Goal: Download file/media

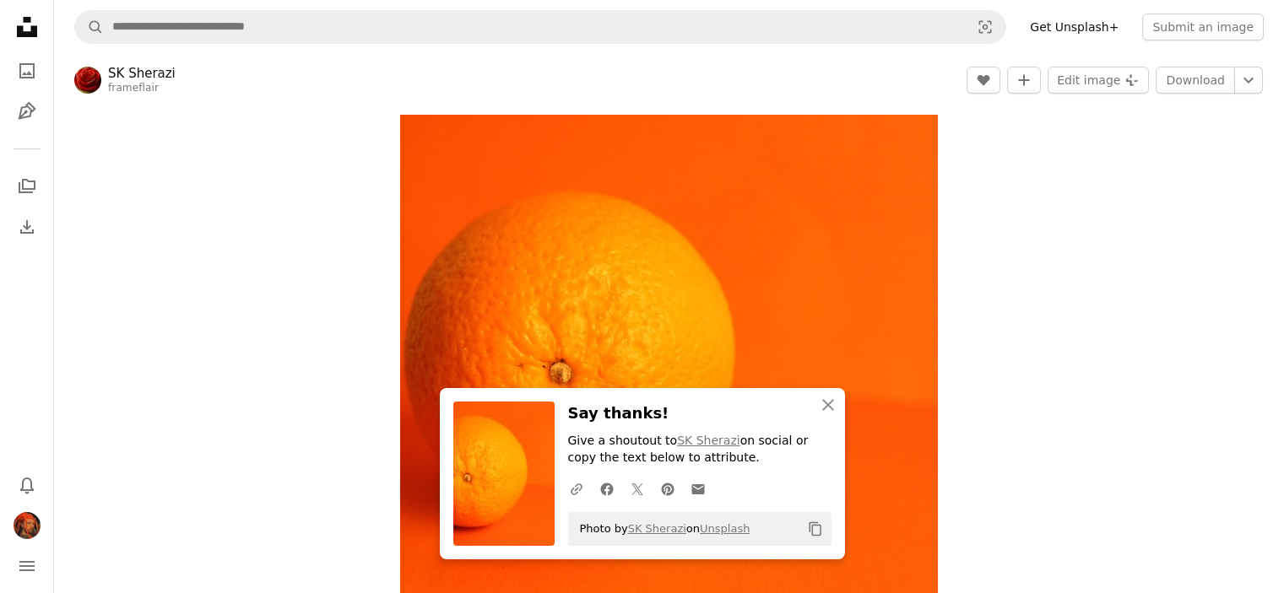
scroll to position [38, 0]
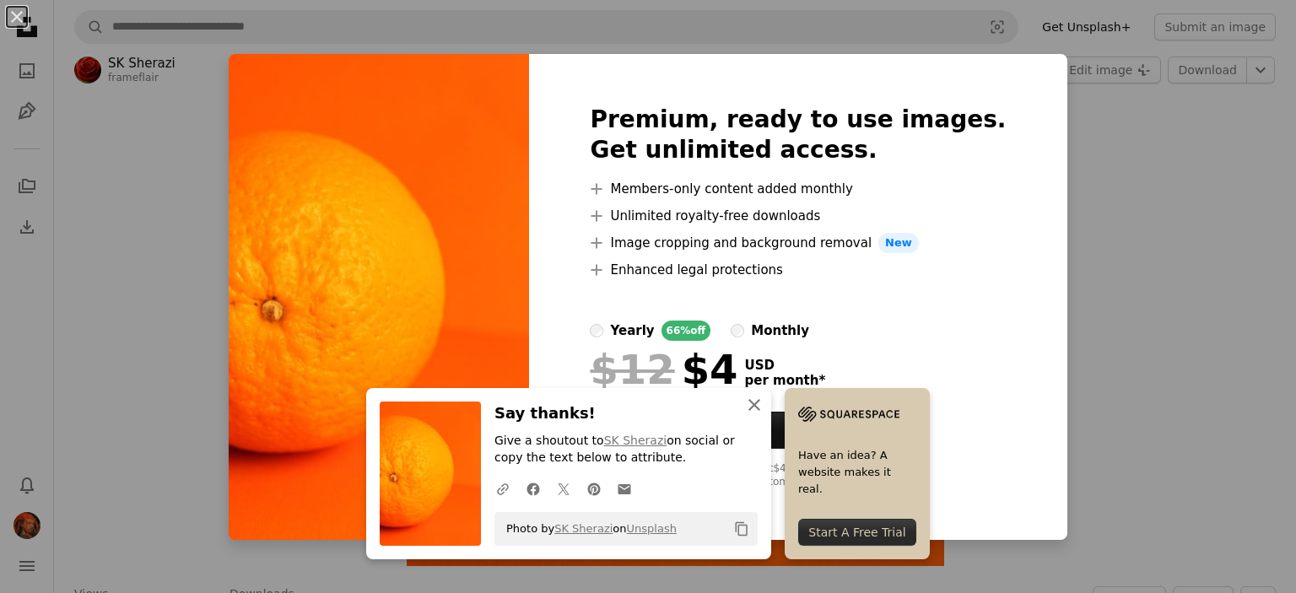
click at [753, 403] on icon "An X shape" at bounding box center [754, 405] width 20 height 20
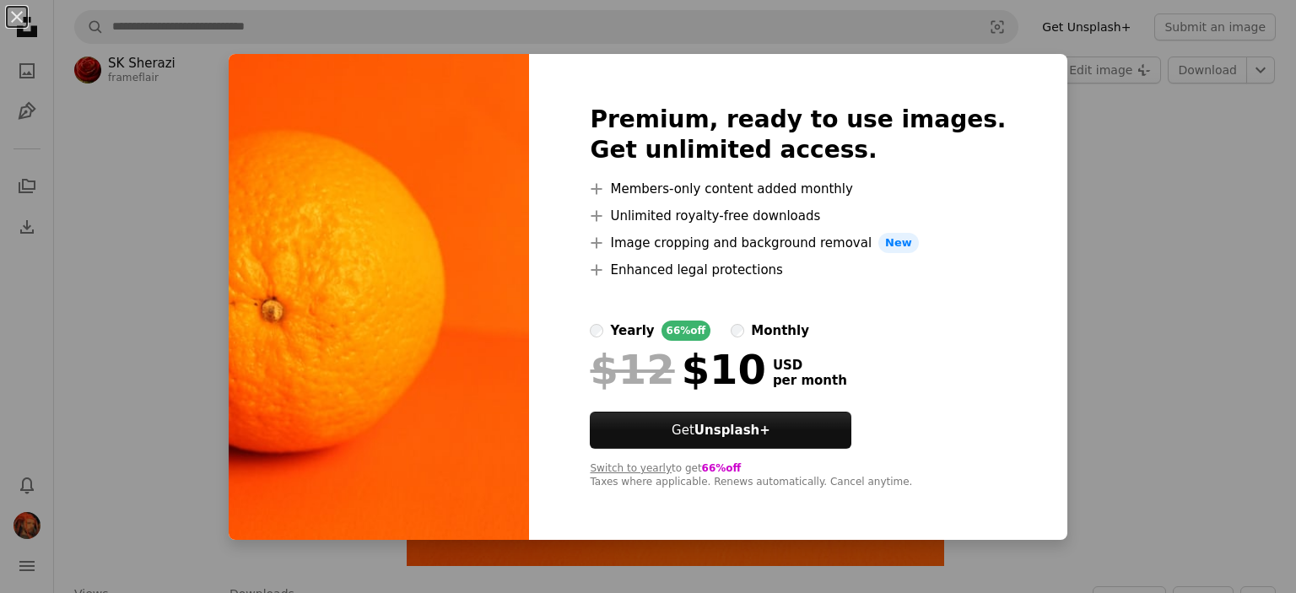
click at [1153, 219] on div "An X shape Premium, ready to use images. Get unlimited access. A plus sign Memb…" at bounding box center [648, 296] width 1296 height 593
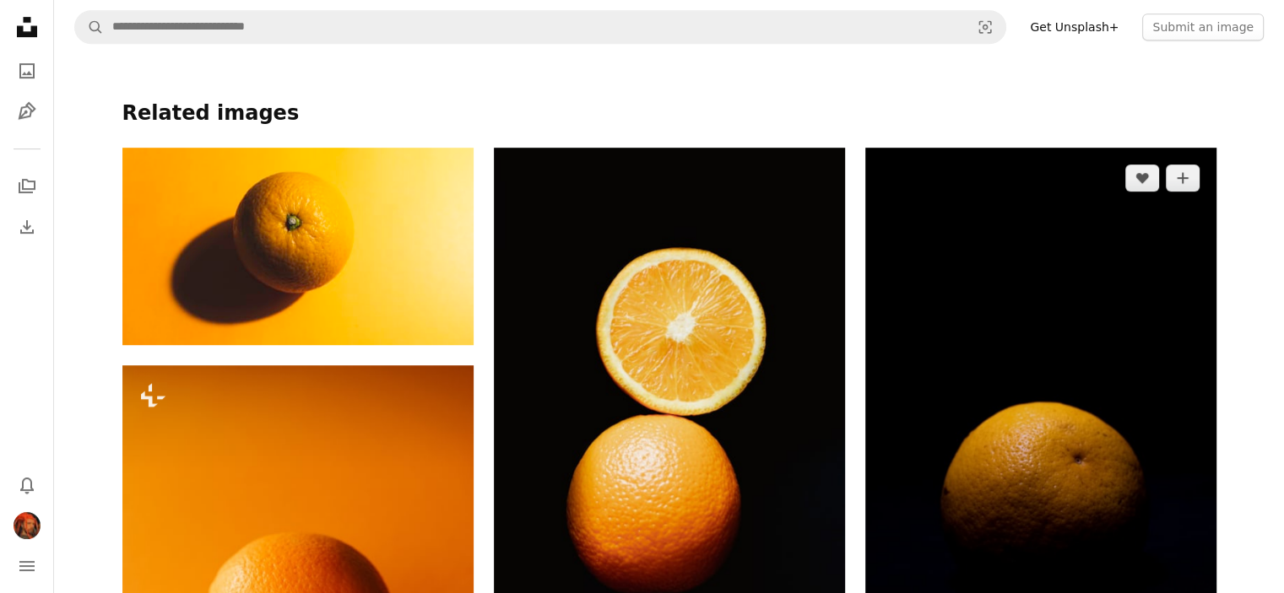
scroll to position [376, 0]
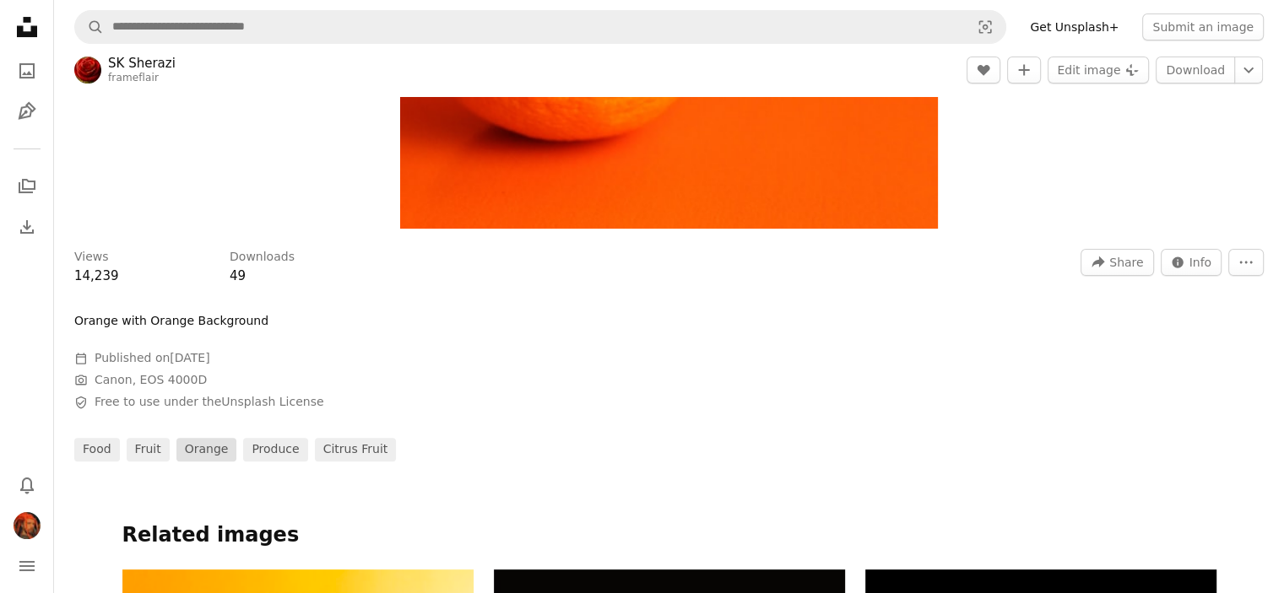
click at [205, 450] on link "orange" at bounding box center [206, 450] width 61 height 24
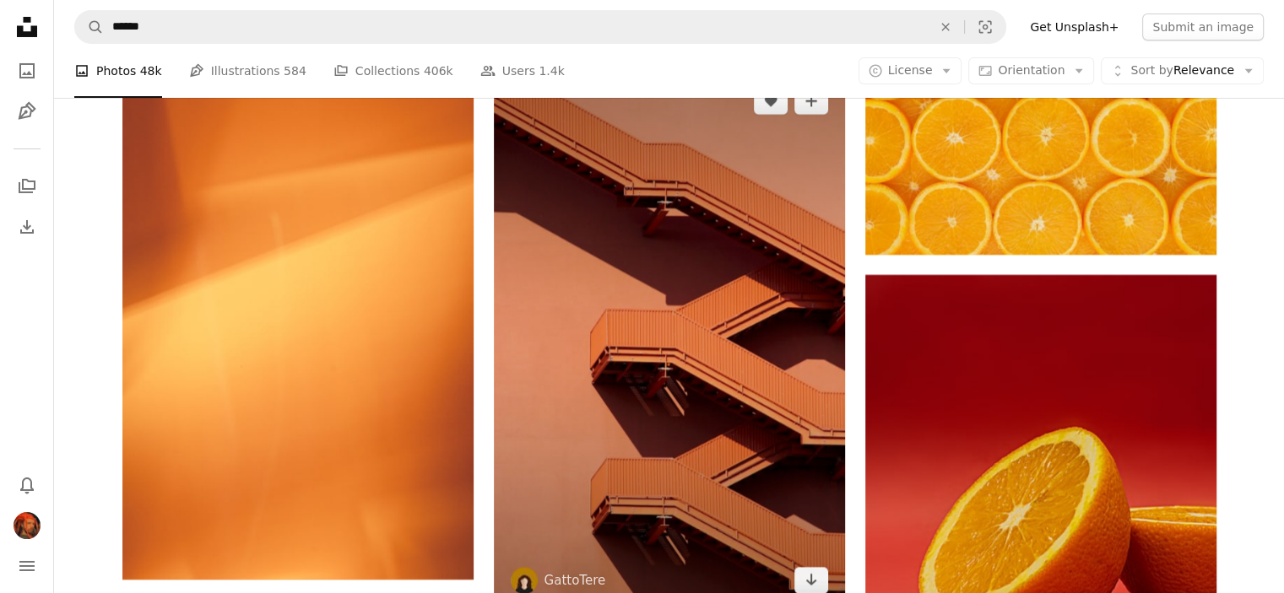
scroll to position [6160, 0]
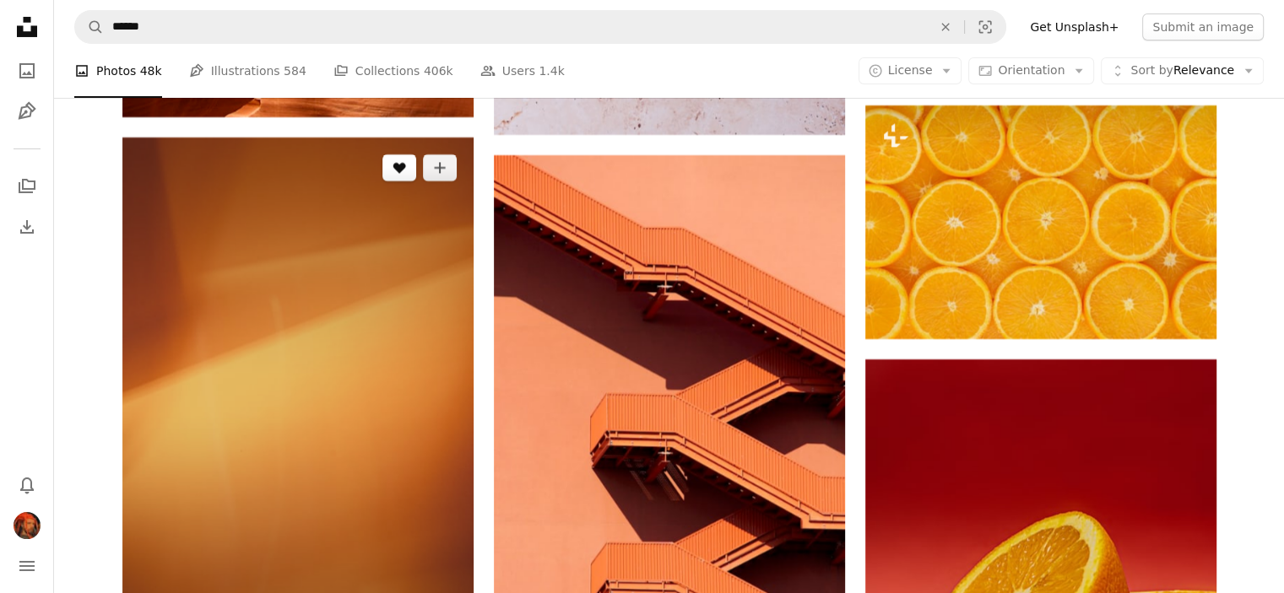
click at [389, 174] on button "A heart" at bounding box center [399, 167] width 34 height 27
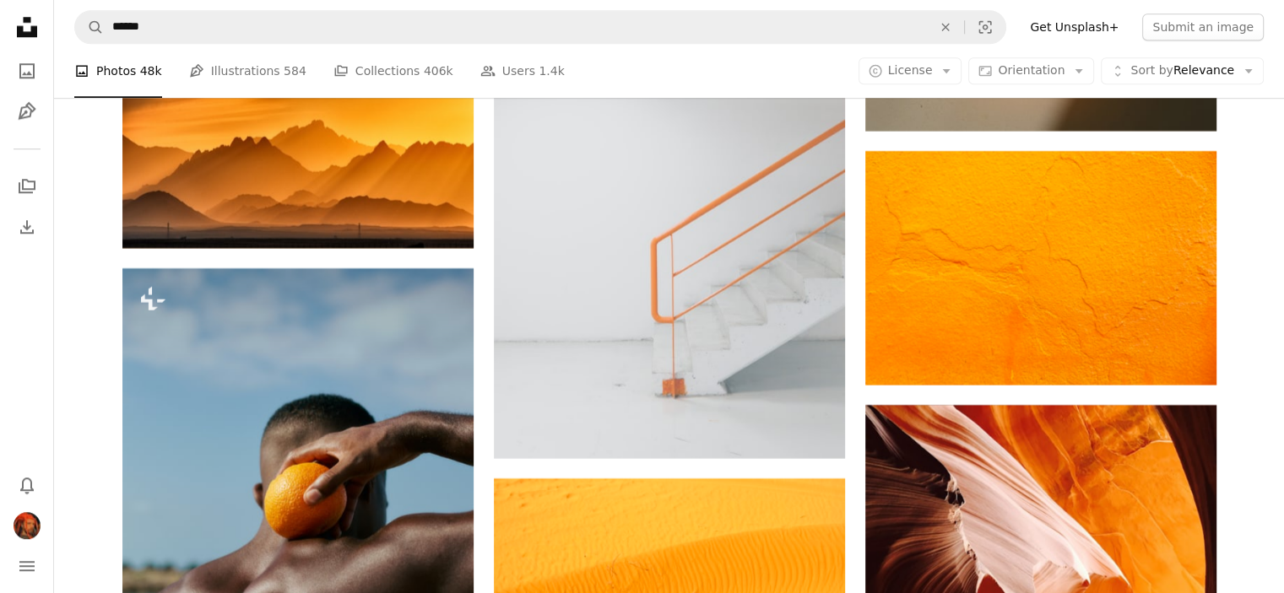
scroll to position [14683, 0]
